Goal: Check status: Check status

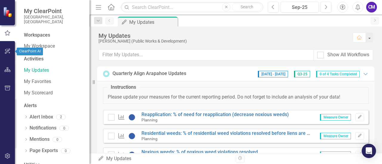
click at [4, 51] on icon "button" at bounding box center [7, 51] width 6 height 5
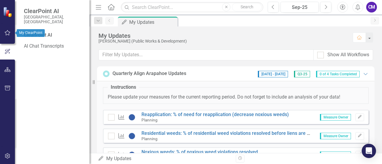
click at [7, 31] on icon "button" at bounding box center [7, 32] width 6 height 5
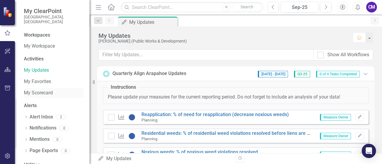
click at [35, 90] on link "My Scorecard" at bounding box center [54, 93] width 60 height 7
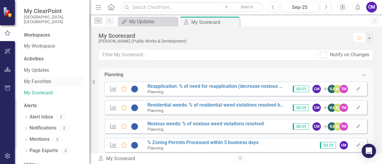
click at [36, 78] on link "My Favorites" at bounding box center [54, 81] width 60 height 7
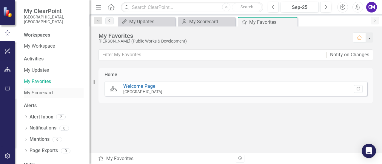
click at [47, 90] on link "My Scorecard" at bounding box center [54, 93] width 60 height 7
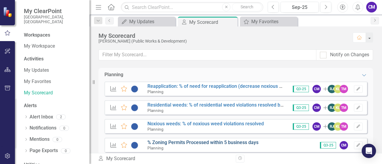
click at [187, 143] on link "% Zoning Permits Processed within 5 business days" at bounding box center [202, 143] width 111 height 6
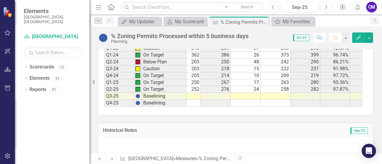
scroll to position [799, 0]
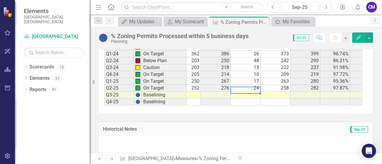
click at [241, 92] on td at bounding box center [246, 95] width 30 height 7
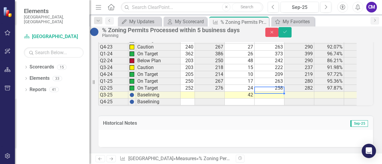
click at [274, 92] on td at bounding box center [269, 95] width 30 height 7
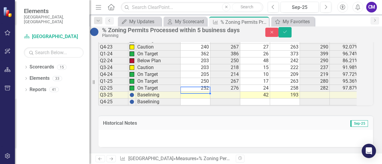
scroll to position [0, 60]
click at [190, 92] on td at bounding box center [195, 95] width 30 height 7
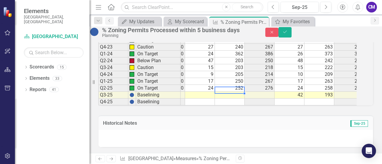
scroll to position [0, 13]
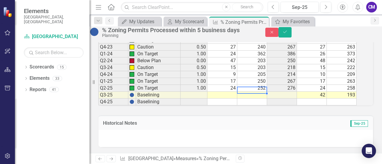
click at [250, 92] on td at bounding box center [252, 95] width 30 height 7
click at [219, 92] on td at bounding box center [222, 95] width 30 height 7
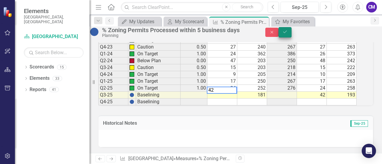
type textarea "42"
click at [288, 34] on icon "Save" at bounding box center [284, 32] width 5 height 4
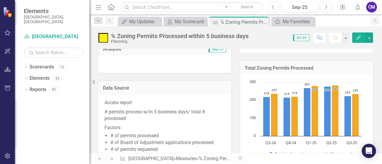
scroll to position [204, 0]
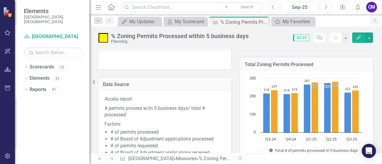
click at [148, 63] on div at bounding box center [164, 60] width 133 height 17
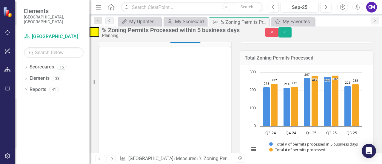
scroll to position [0, 0]
click at [119, 91] on body "Rich Text Area. Press ALT-0 for help." at bounding box center [165, 104] width 132 height 89
